Goal: Task Accomplishment & Management: Complete application form

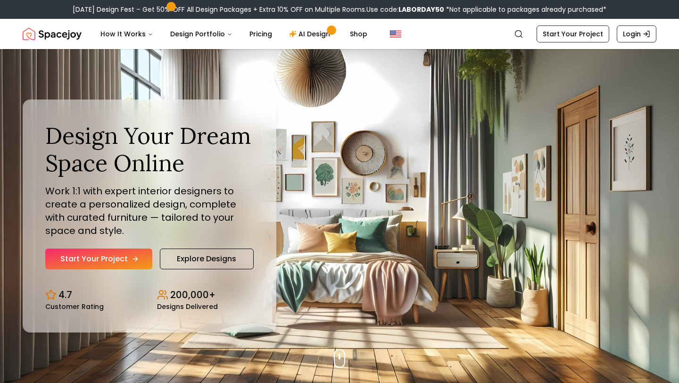
click at [106, 264] on link "Start Your Project" at bounding box center [98, 258] width 107 height 21
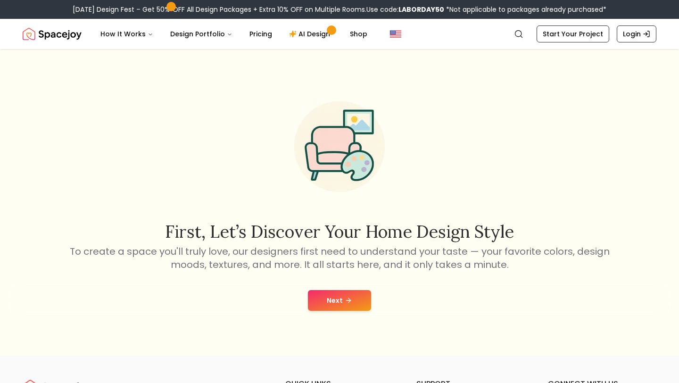
click at [341, 300] on button "Next" at bounding box center [339, 300] width 63 height 21
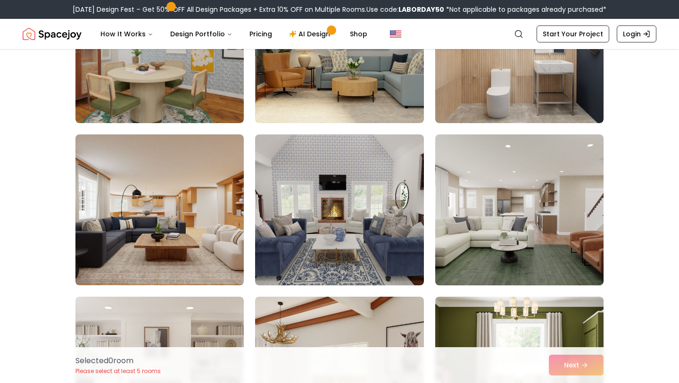
scroll to position [487, 0]
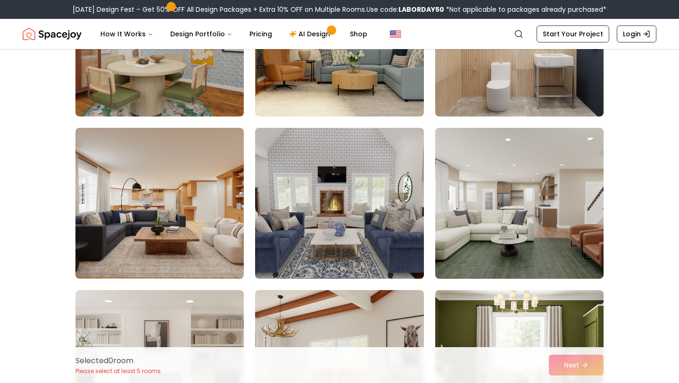
click at [343, 226] on img at bounding box center [339, 203] width 177 height 158
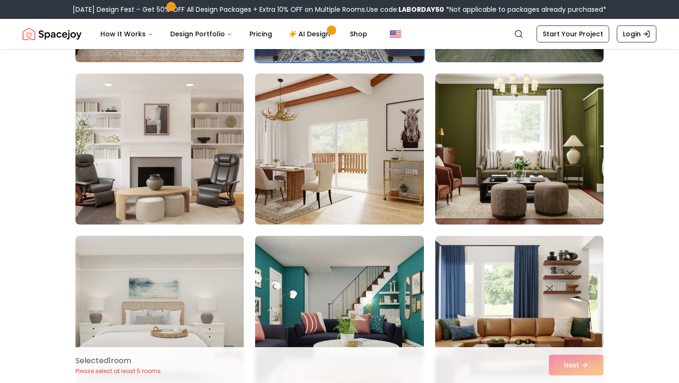
scroll to position [706, 0]
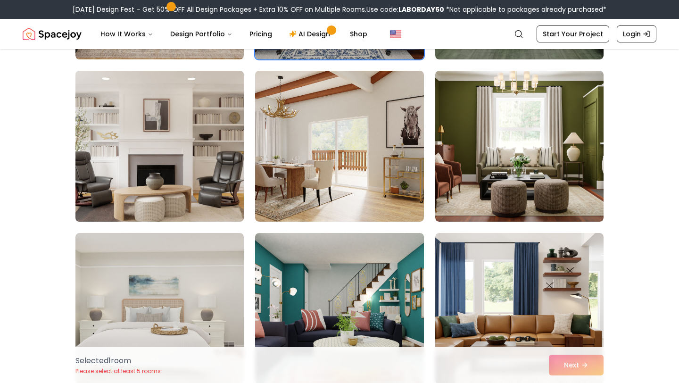
click at [179, 121] on img at bounding box center [159, 146] width 177 height 158
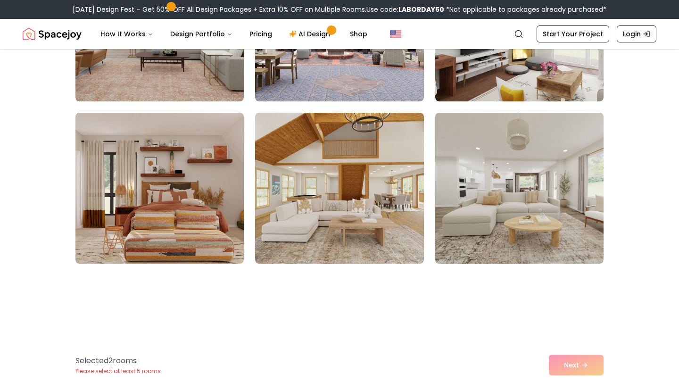
scroll to position [1482, 0]
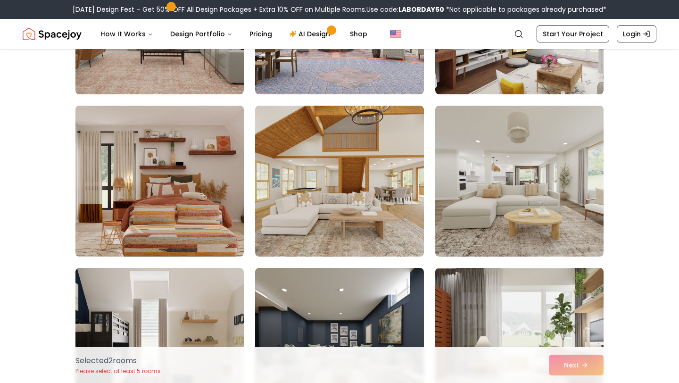
click at [132, 192] on img at bounding box center [159, 181] width 177 height 158
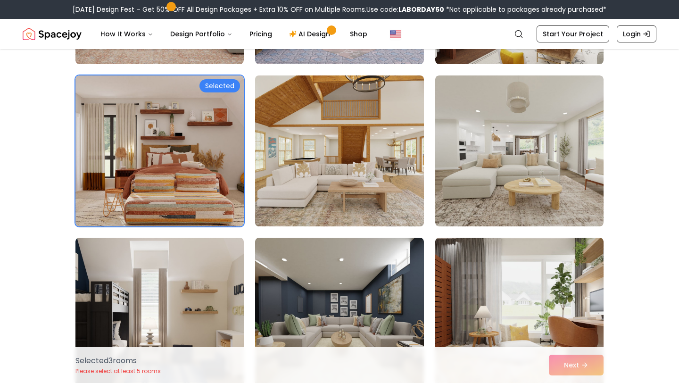
scroll to position [1512, 0]
click at [390, 157] on img at bounding box center [339, 150] width 177 height 158
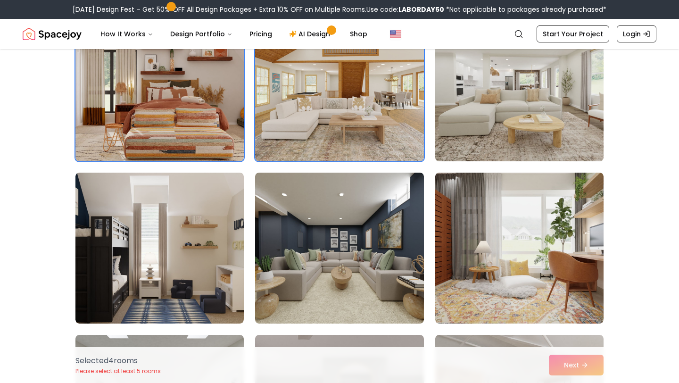
scroll to position [1589, 0]
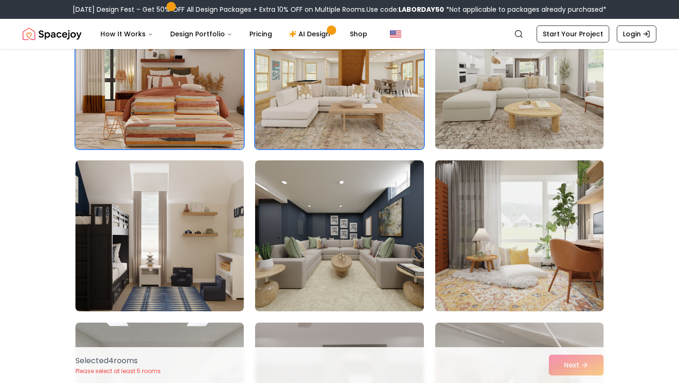
click at [507, 239] on img at bounding box center [519, 235] width 177 height 158
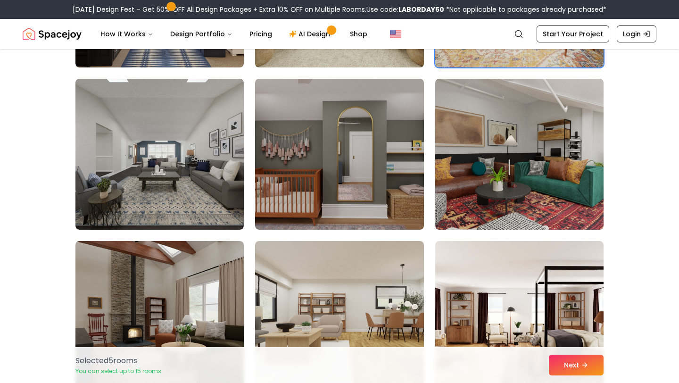
scroll to position [1834, 0]
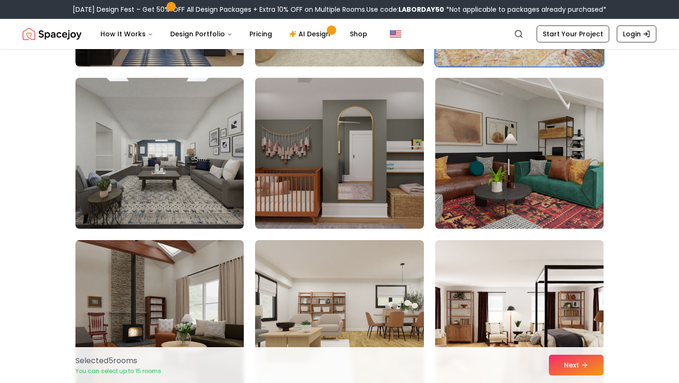
click at [552, 148] on img at bounding box center [519, 153] width 177 height 158
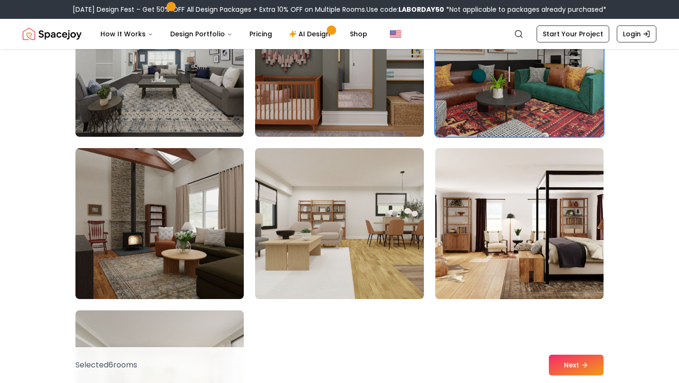
scroll to position [1930, 0]
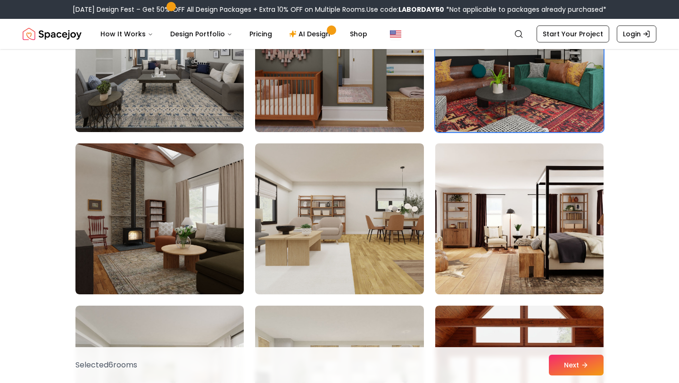
click at [537, 238] on img at bounding box center [519, 218] width 177 height 158
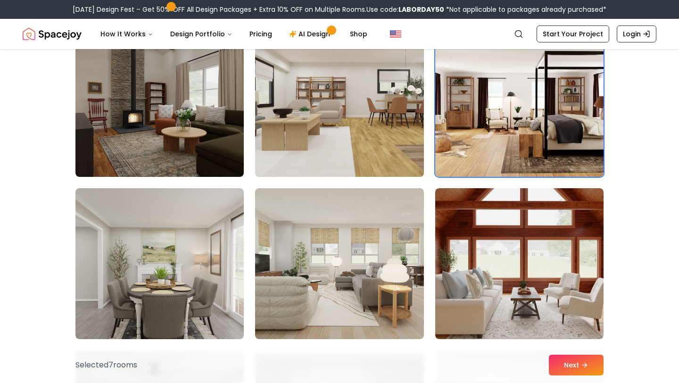
scroll to position [2049, 0]
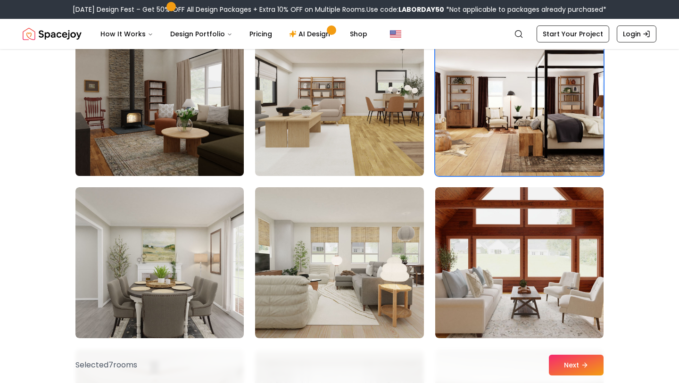
click at [173, 125] on img at bounding box center [159, 100] width 177 height 158
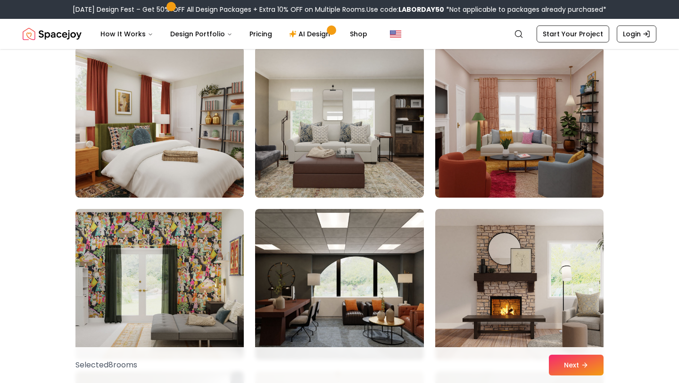
scroll to position [4458, 0]
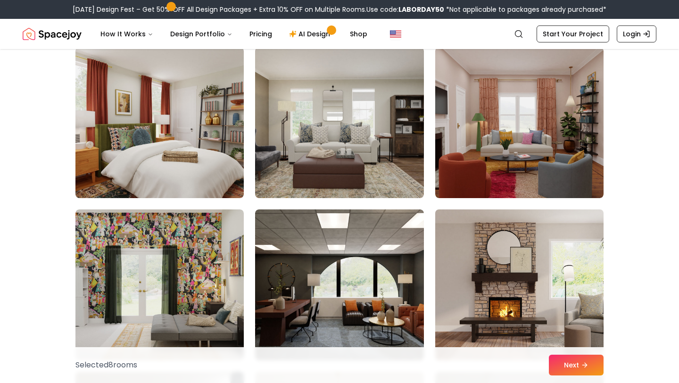
click at [463, 267] on img at bounding box center [519, 284] width 177 height 158
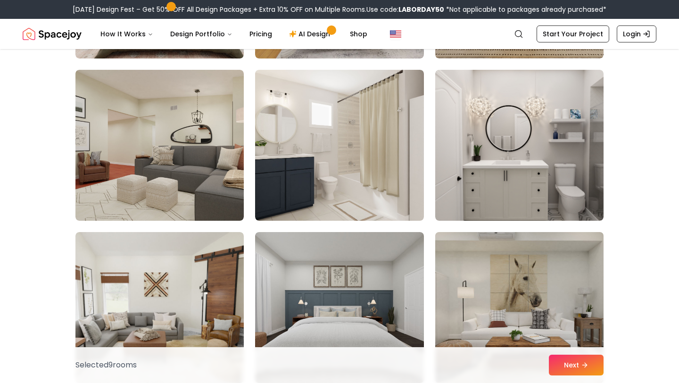
scroll to position [3620, 0]
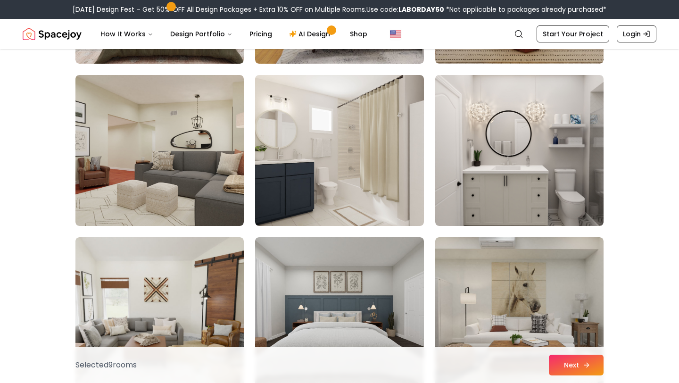
click at [574, 364] on button "Next" at bounding box center [576, 364] width 55 height 21
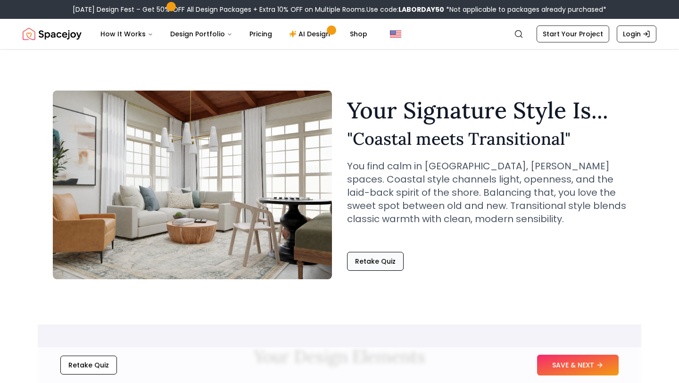
click at [372, 262] on button "Retake Quiz" at bounding box center [375, 261] width 57 height 19
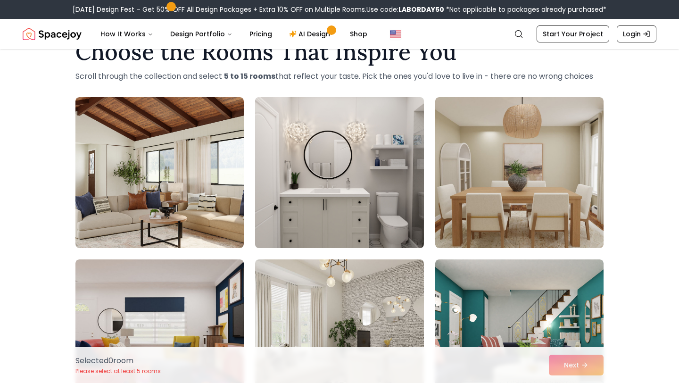
scroll to position [35, 0]
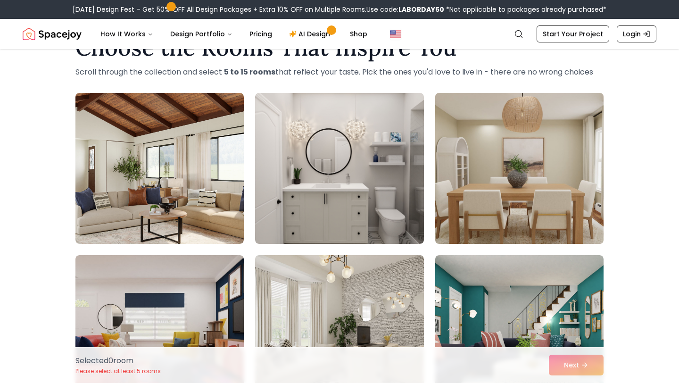
click at [549, 156] on img at bounding box center [519, 168] width 177 height 158
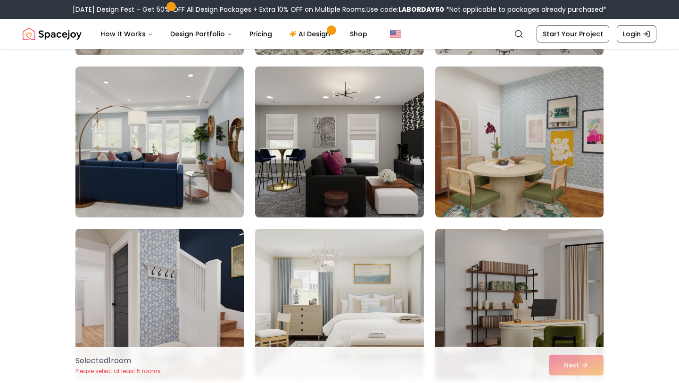
scroll to position [559, 0]
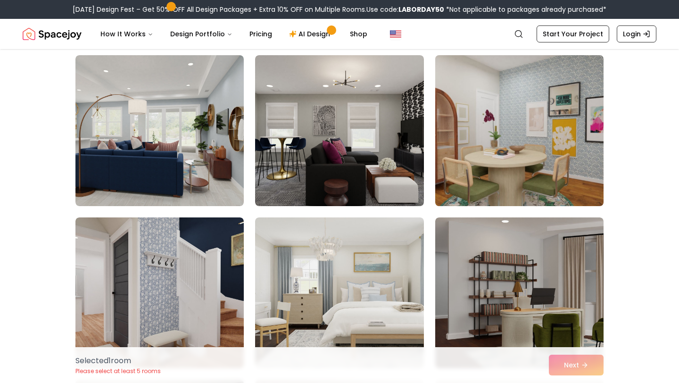
click at [500, 131] on img at bounding box center [519, 130] width 177 height 158
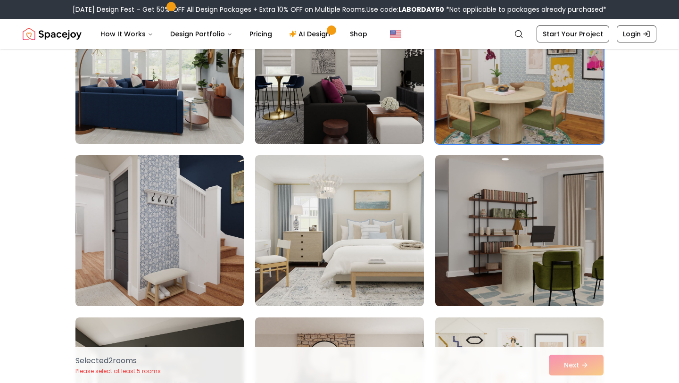
scroll to position [623, 0]
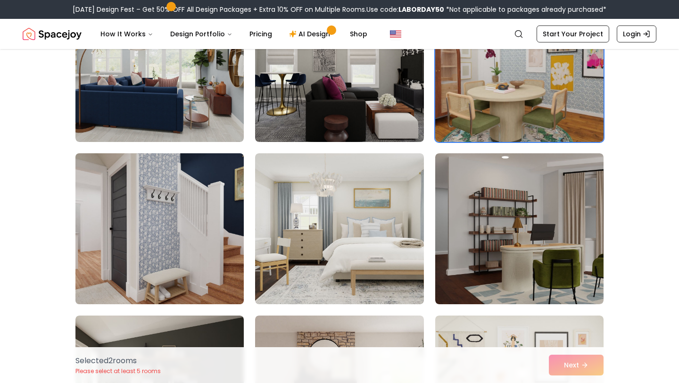
click at [178, 215] on img at bounding box center [159, 228] width 177 height 158
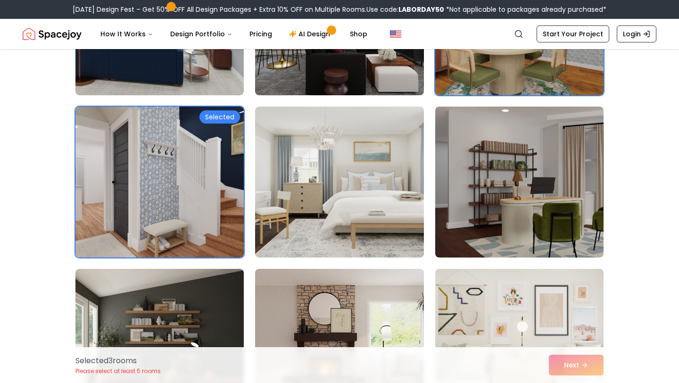
scroll to position [671, 0]
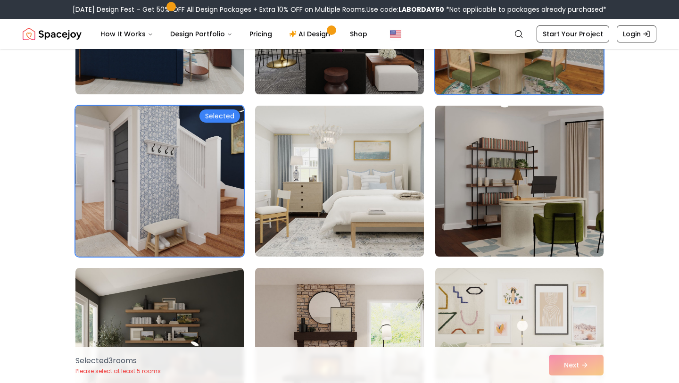
click at [579, 197] on img at bounding box center [519, 181] width 177 height 158
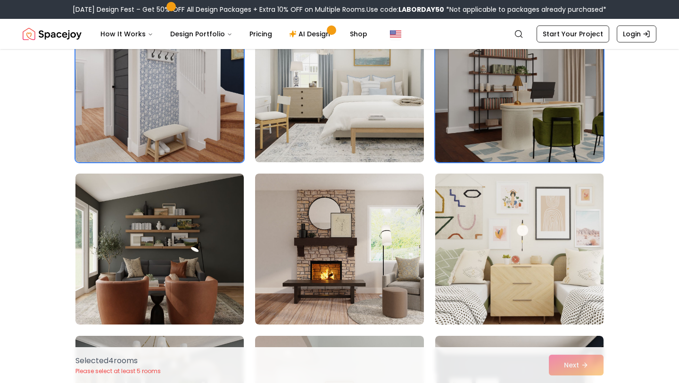
scroll to position [792, 0]
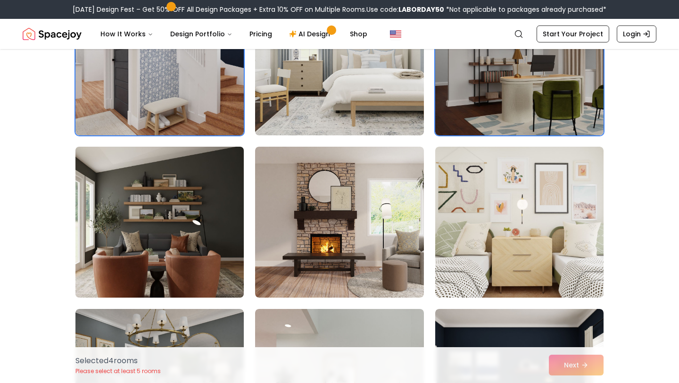
click at [182, 251] on img at bounding box center [159, 222] width 177 height 158
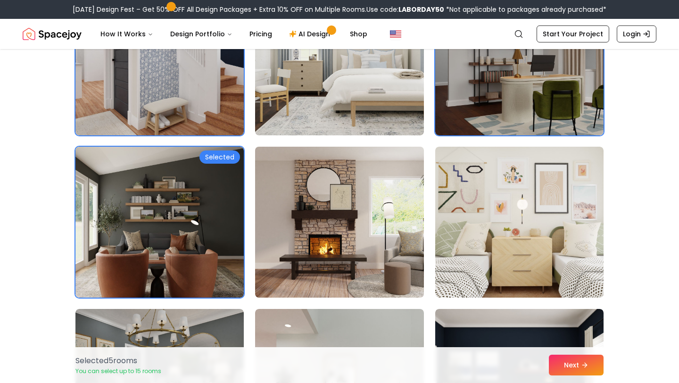
click at [377, 218] on img at bounding box center [339, 222] width 177 height 158
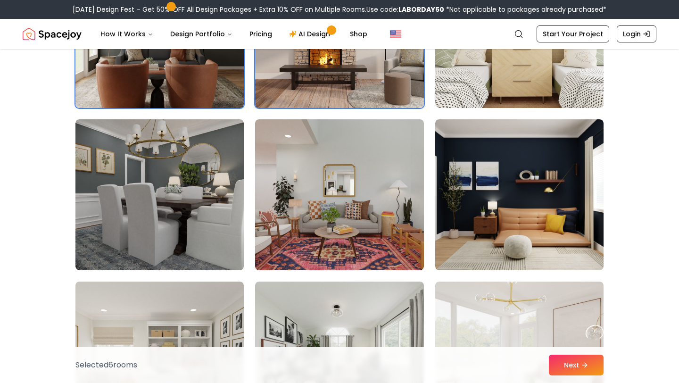
scroll to position [983, 0]
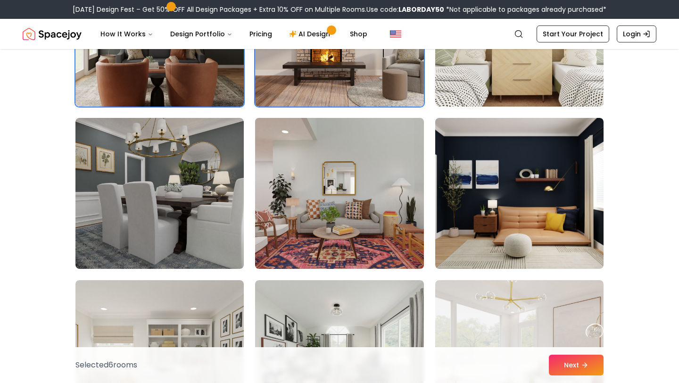
click at [380, 188] on img at bounding box center [339, 193] width 177 height 158
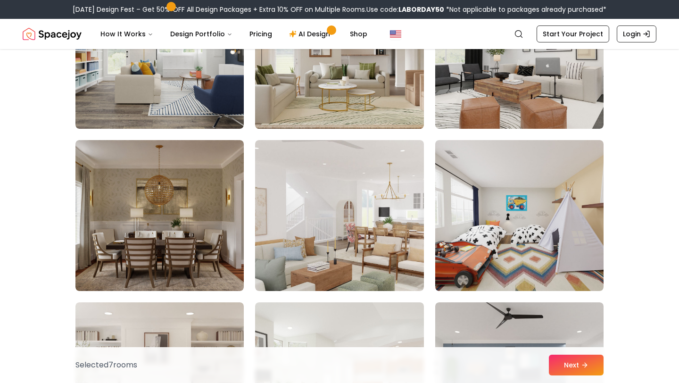
scroll to position [1449, 0]
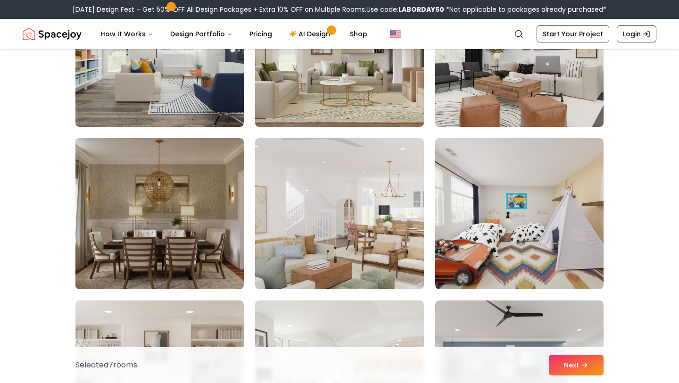
click at [156, 215] on img at bounding box center [159, 213] width 177 height 158
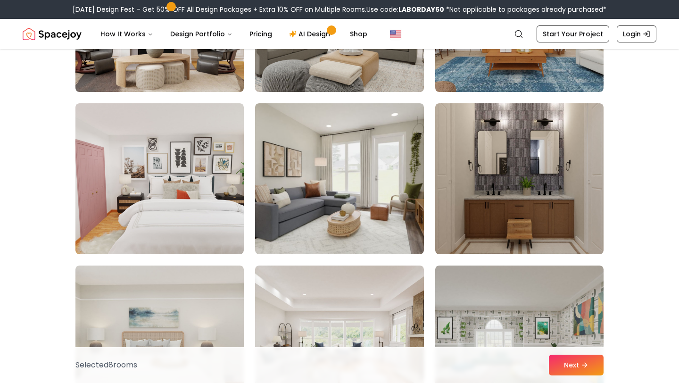
scroll to position [1824, 0]
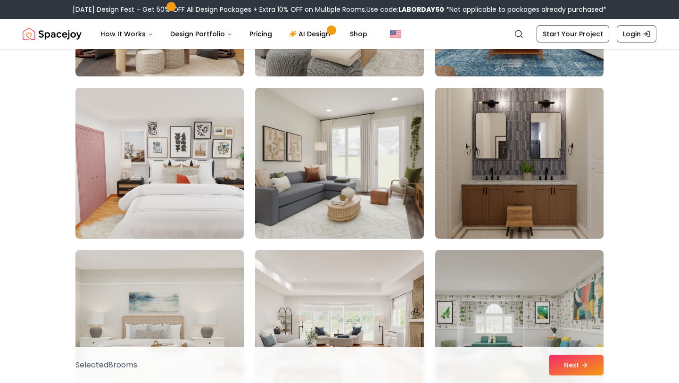
click at [530, 184] on img at bounding box center [519, 163] width 177 height 158
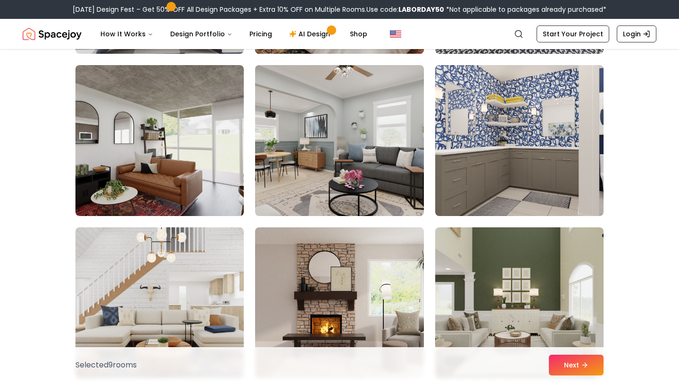
scroll to position [2334, 0]
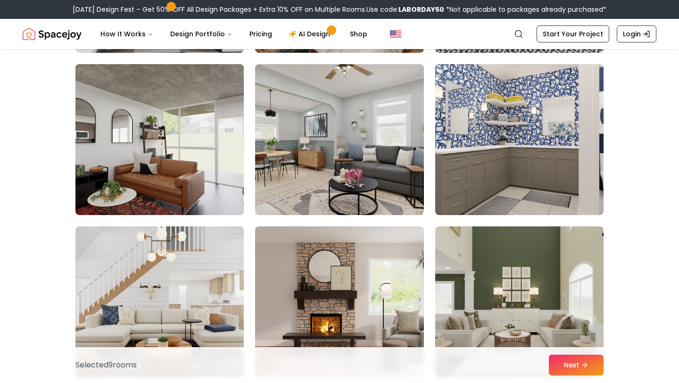
click at [196, 158] on img at bounding box center [159, 139] width 177 height 158
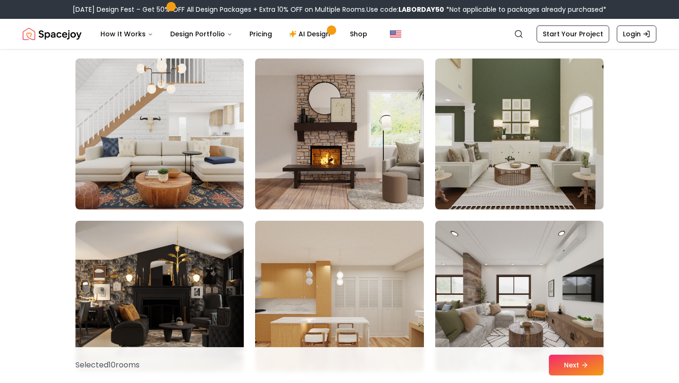
scroll to position [2518, 0]
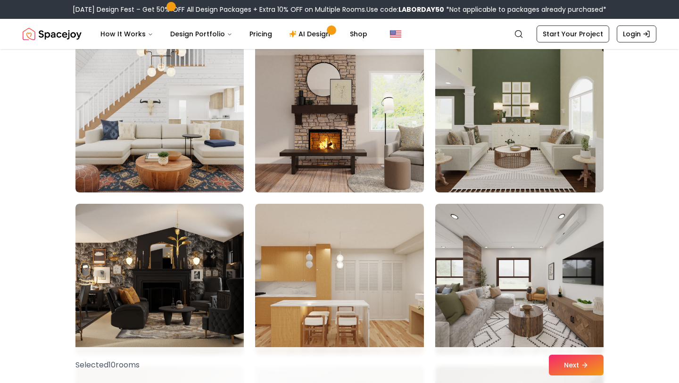
click at [353, 127] on img at bounding box center [339, 117] width 177 height 158
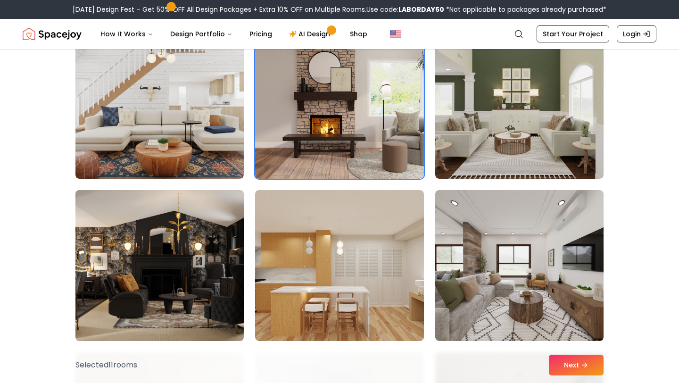
scroll to position [2533, 0]
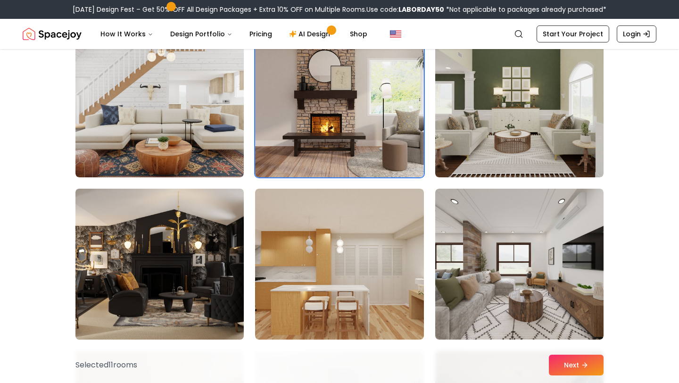
click at [177, 264] on img at bounding box center [159, 264] width 177 height 158
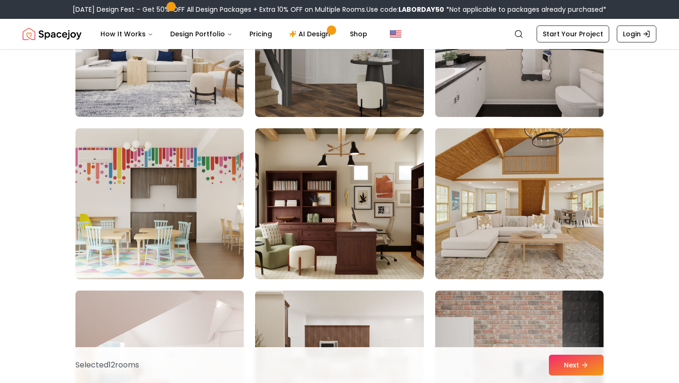
scroll to position [3089, 0]
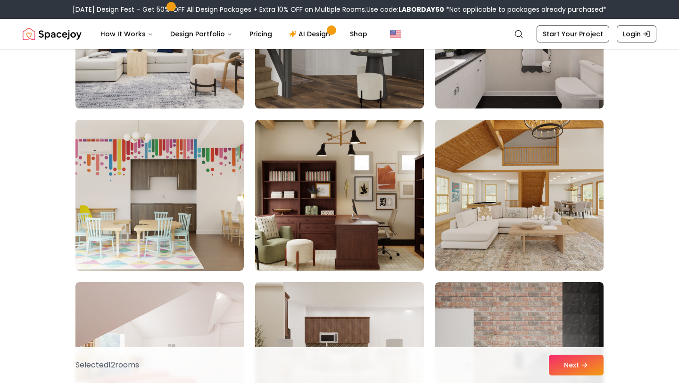
click at [352, 212] on img at bounding box center [339, 195] width 177 height 158
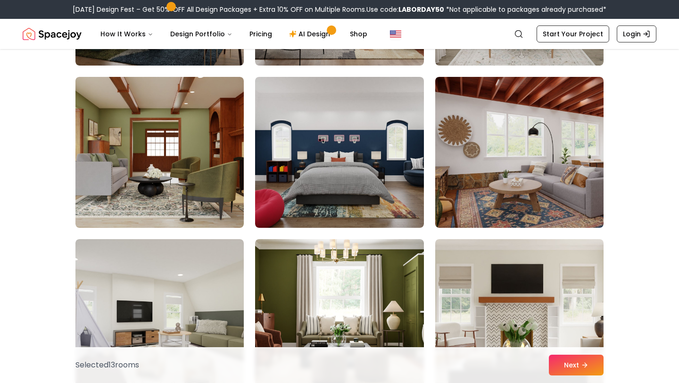
scroll to position [3953, 0]
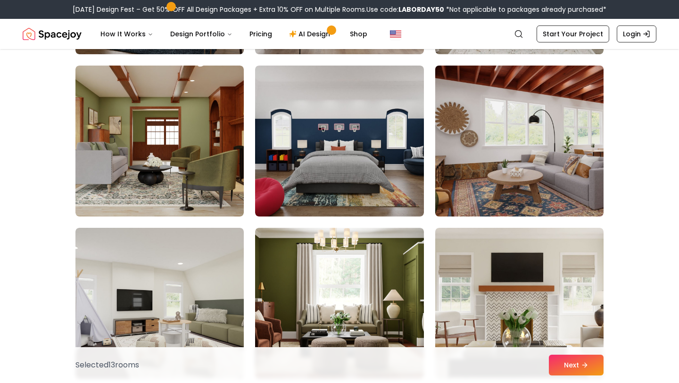
click at [512, 151] on img at bounding box center [519, 141] width 177 height 158
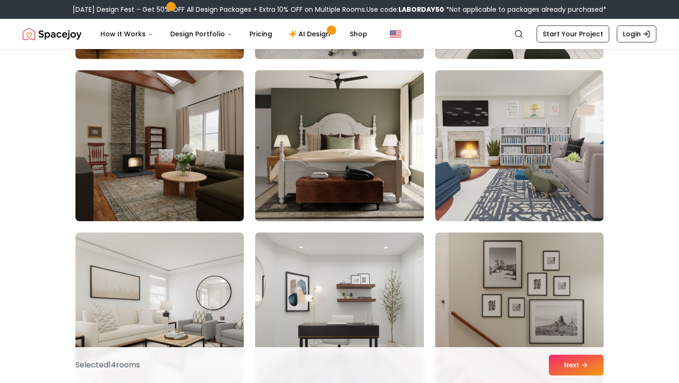
scroll to position [5084, 0]
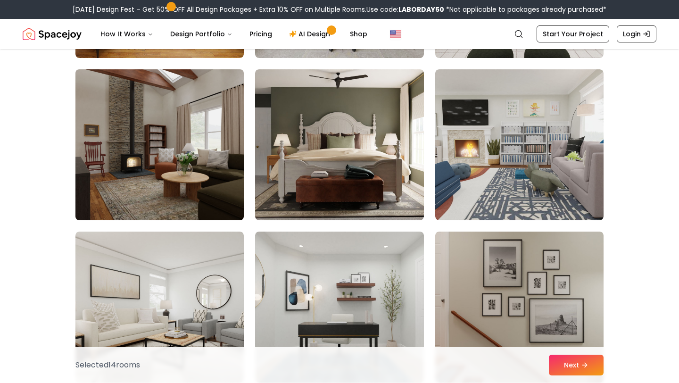
click at [167, 144] on img at bounding box center [159, 145] width 177 height 158
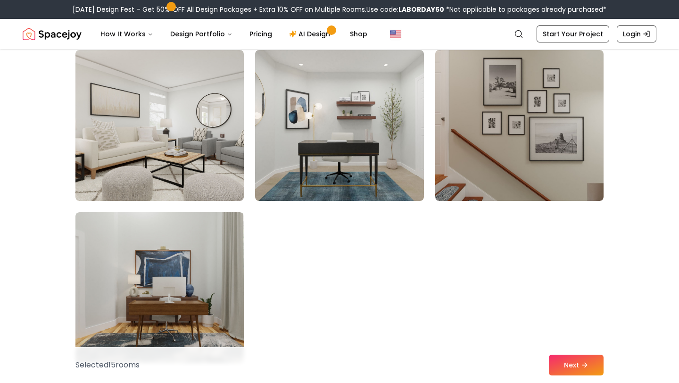
scroll to position [5264, 0]
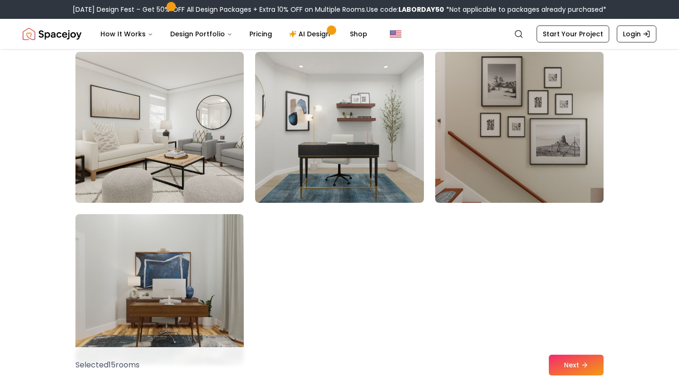
click at [560, 119] on img at bounding box center [519, 127] width 177 height 158
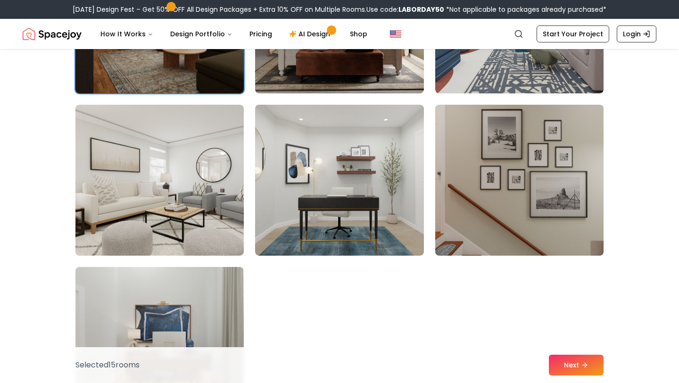
scroll to position [5209, 0]
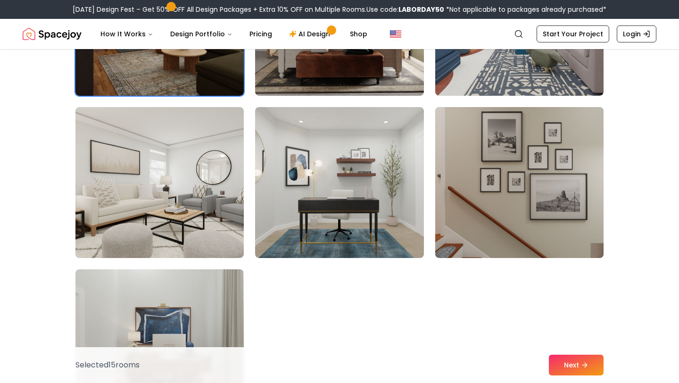
click at [528, 190] on img at bounding box center [519, 182] width 177 height 158
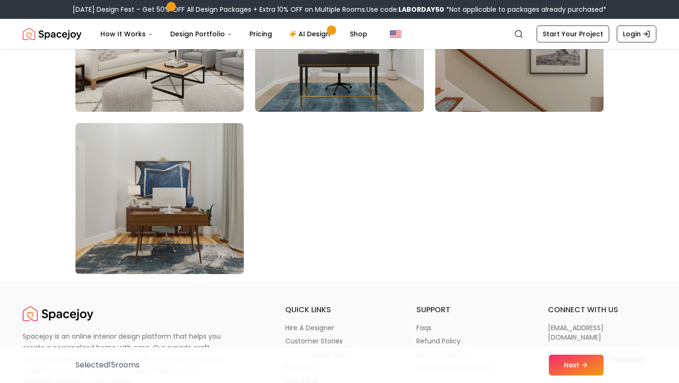
scroll to position [5360, 0]
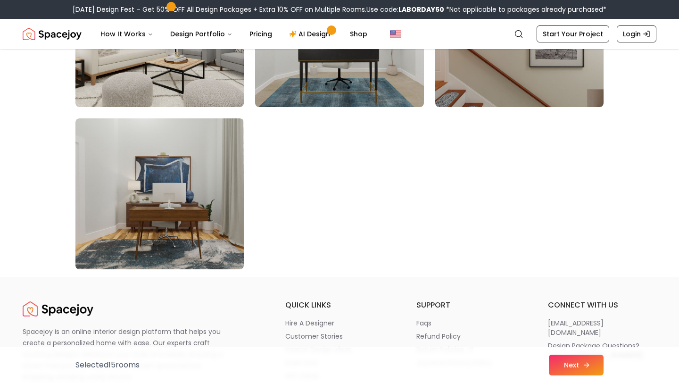
click at [589, 366] on icon at bounding box center [586, 365] width 8 height 8
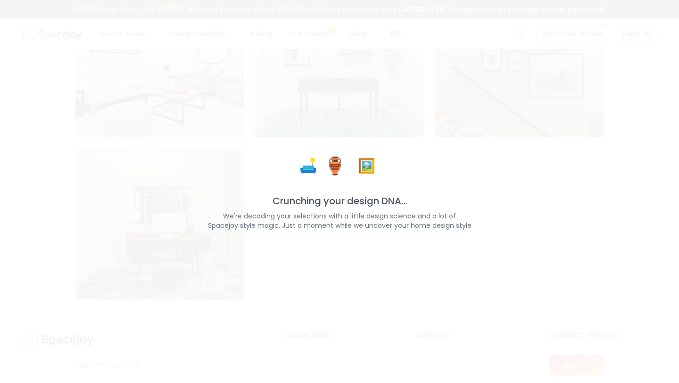
scroll to position [5390, 0]
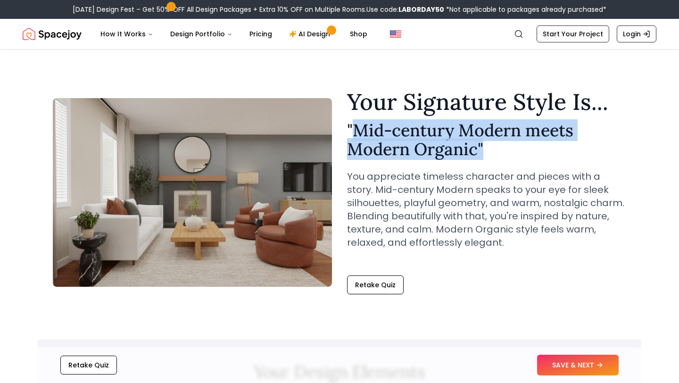
drag, startPoint x: 483, startPoint y: 156, endPoint x: 356, endPoint y: 134, distance: 129.0
click at [356, 134] on h2 "" Mid-century Modern meets Modern Organic "" at bounding box center [486, 140] width 279 height 38
copy h2 "Mid-century Modern meets Modern Organic ""
click at [558, 359] on button "SAVE & NEXT" at bounding box center [578, 364] width 82 height 21
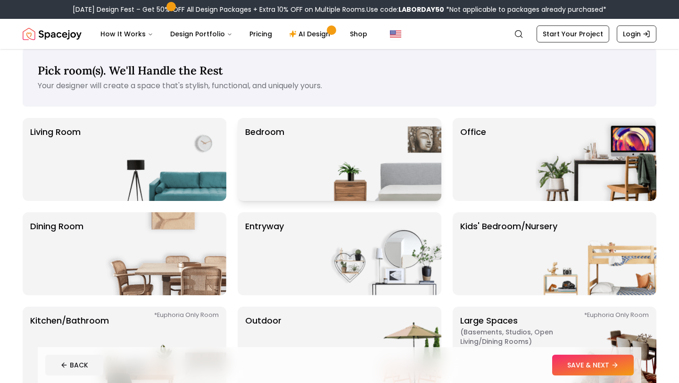
scroll to position [13, 0]
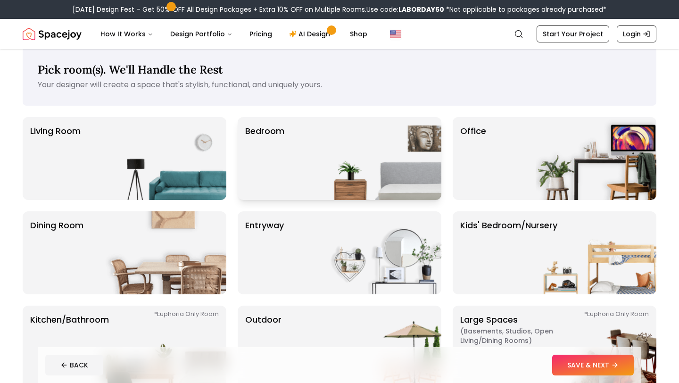
click at [320, 152] on div "Bedroom" at bounding box center [340, 158] width 204 height 83
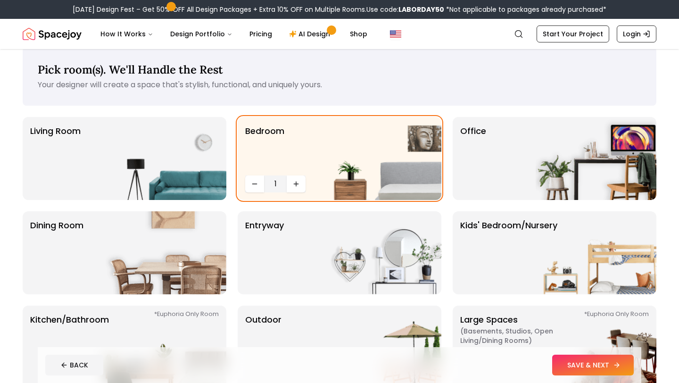
click at [597, 364] on button "SAVE & NEXT" at bounding box center [593, 364] width 82 height 21
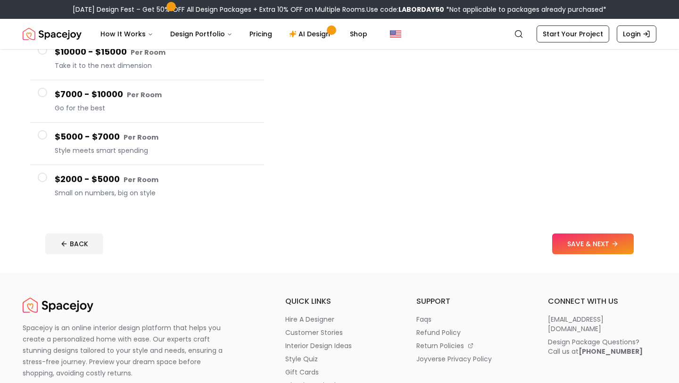
scroll to position [125, 0]
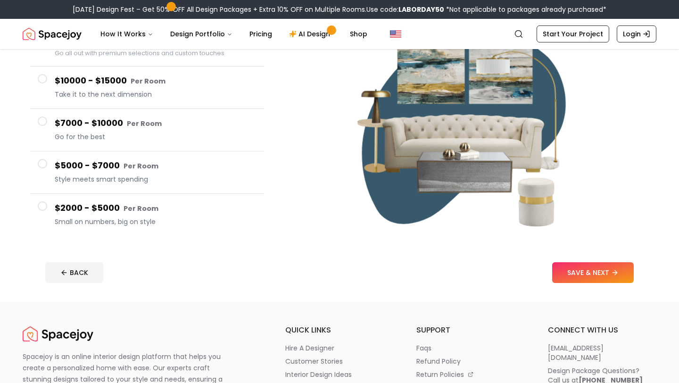
click at [45, 202] on span at bounding box center [42, 205] width 9 height 9
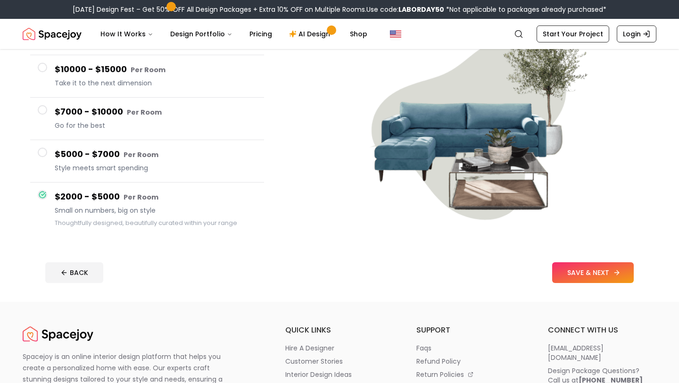
click at [607, 271] on button "SAVE & NEXT" at bounding box center [593, 272] width 82 height 21
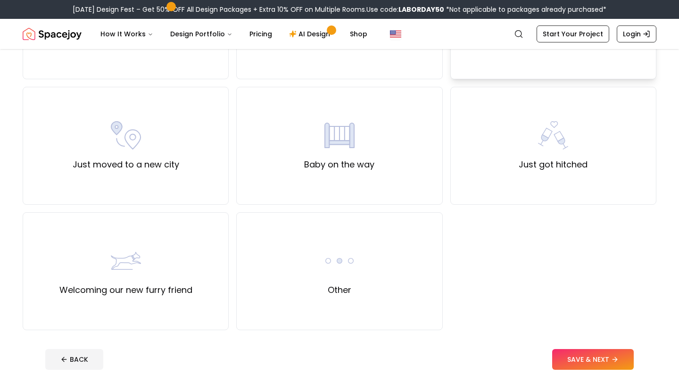
scroll to position [295, 0]
click at [363, 268] on div "Other" at bounding box center [339, 271] width 206 height 118
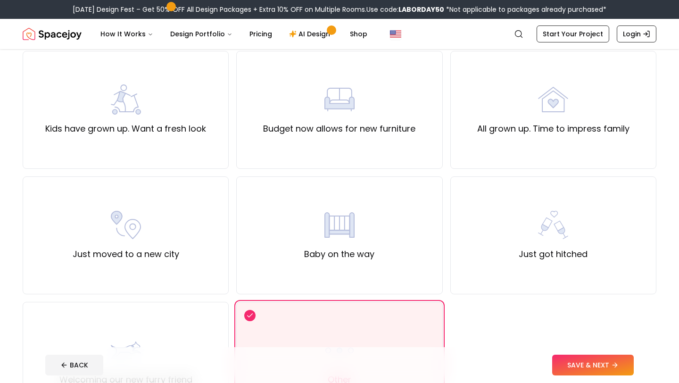
scroll to position [201, 0]
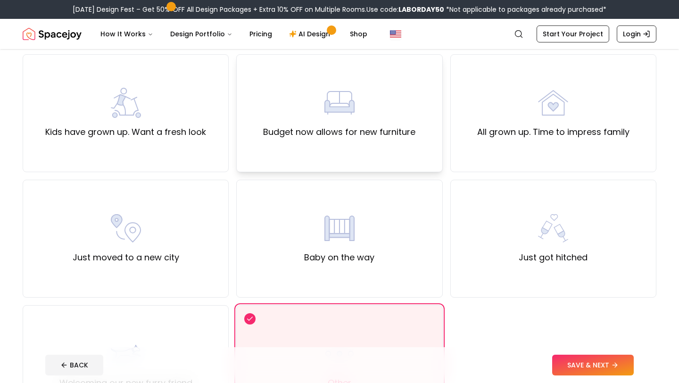
click at [399, 122] on div "Budget now allows for new furniture" at bounding box center [339, 113] width 152 height 51
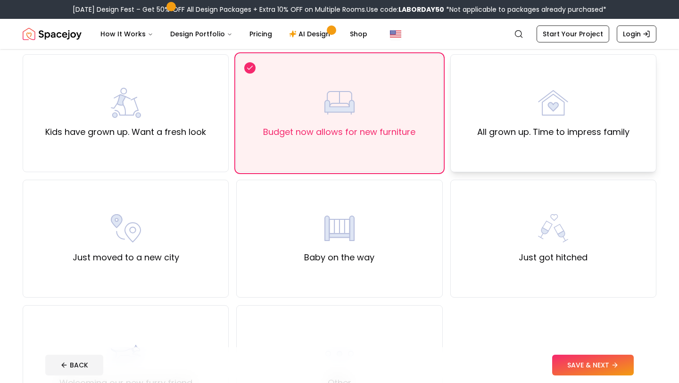
click at [517, 124] on div "All grown up. Time to impress family" at bounding box center [553, 113] width 152 height 51
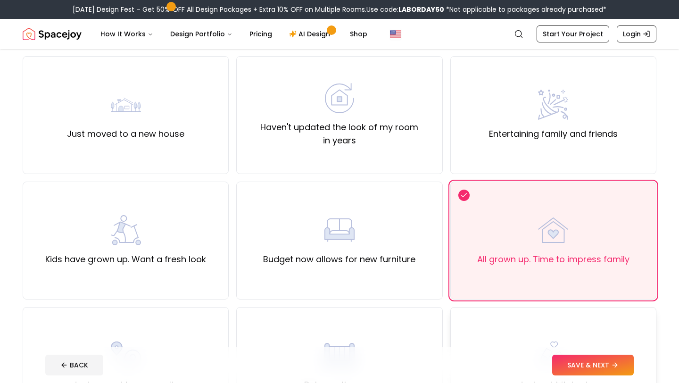
scroll to position [70, 0]
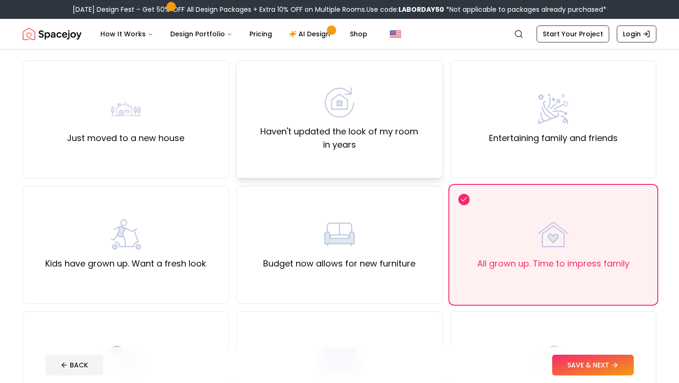
click at [386, 132] on label "Haven't updated the look of my room in years" at bounding box center [339, 138] width 190 height 26
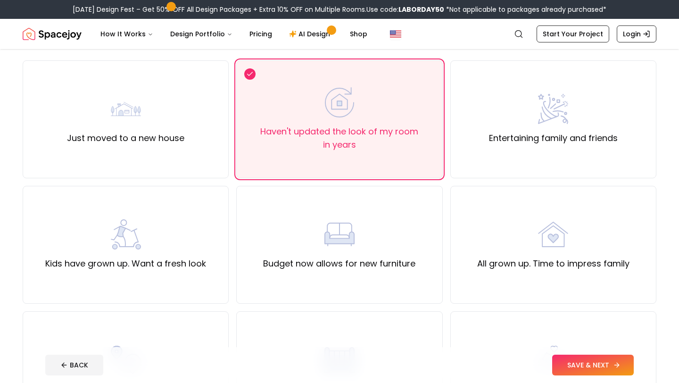
click at [592, 362] on button "SAVE & NEXT" at bounding box center [593, 364] width 82 height 21
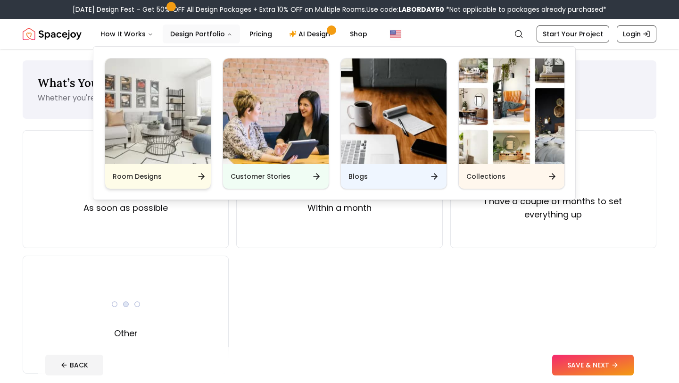
click at [183, 176] on div "Room Designs" at bounding box center [158, 176] width 106 height 25
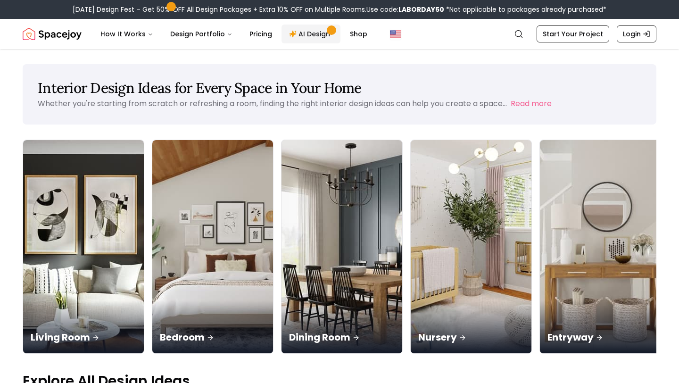
click at [305, 32] on link "AI Design" at bounding box center [310, 34] width 59 height 19
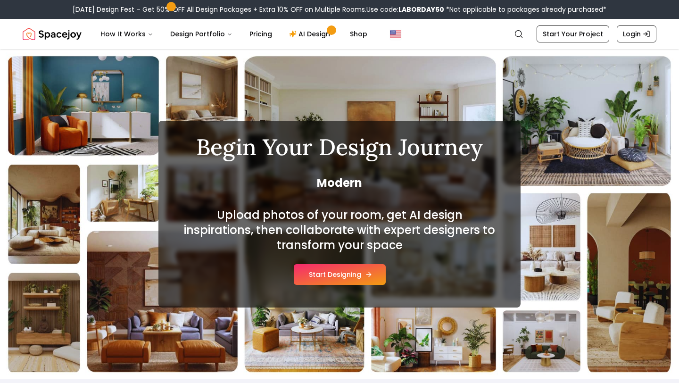
click at [347, 280] on button "Start Designing" at bounding box center [340, 274] width 92 height 21
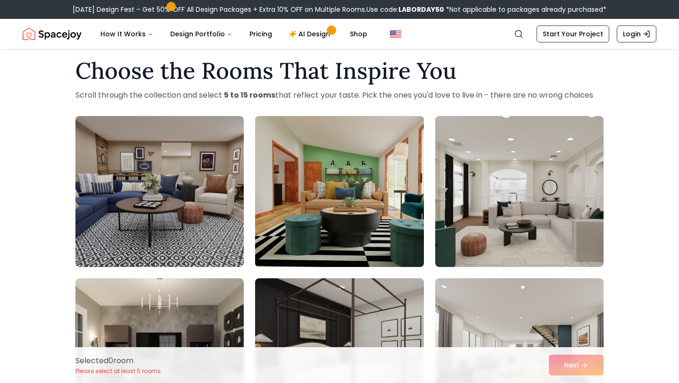
scroll to position [12, 0]
click at [338, 228] on img at bounding box center [339, 192] width 177 height 158
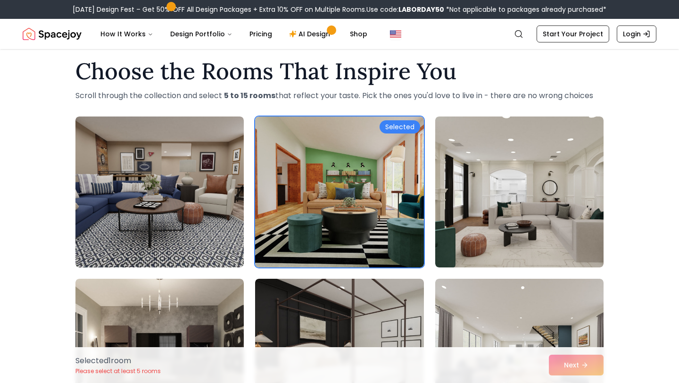
click at [577, 363] on div "Selected 1 room Please select at least 5 rooms Next" at bounding box center [339, 365] width 543 height 36
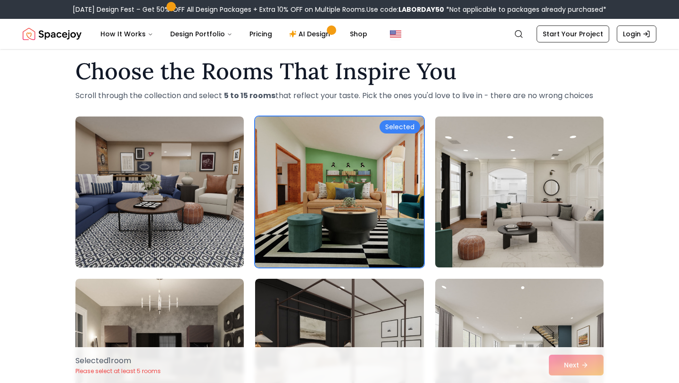
click at [532, 197] on img at bounding box center [519, 192] width 177 height 158
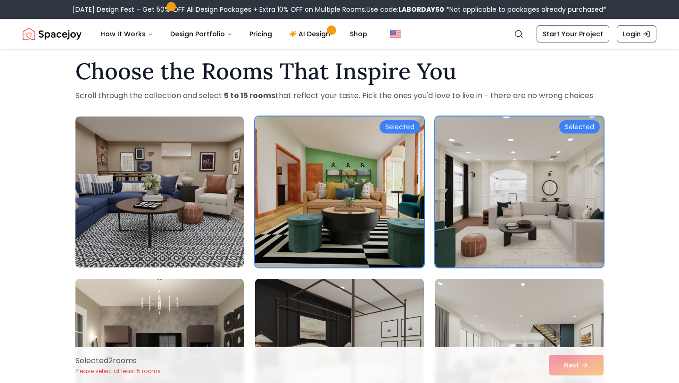
click at [517, 279] on img at bounding box center [519, 354] width 177 height 158
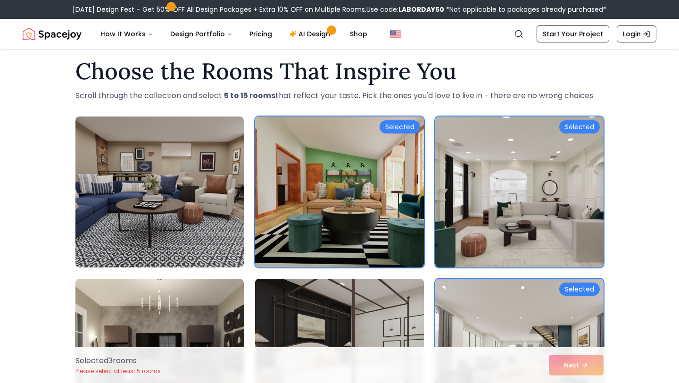
click at [355, 285] on img at bounding box center [339, 354] width 177 height 158
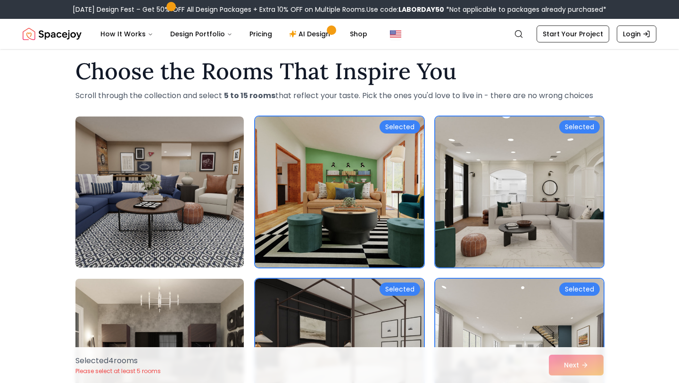
click at [181, 301] on img at bounding box center [159, 354] width 177 height 158
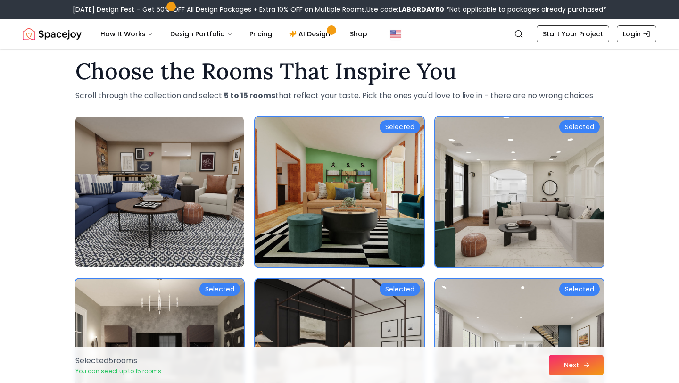
click at [576, 366] on button "Next" at bounding box center [576, 364] width 55 height 21
